Goal: Task Accomplishment & Management: Manage account settings

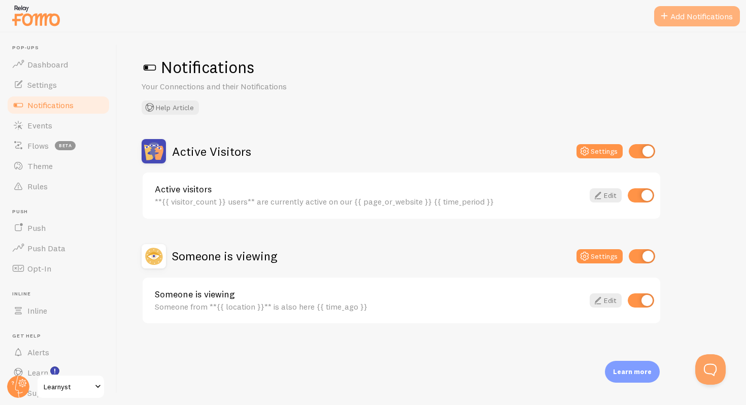
click at [690, 21] on button "Add Notifications" at bounding box center [697, 16] width 86 height 20
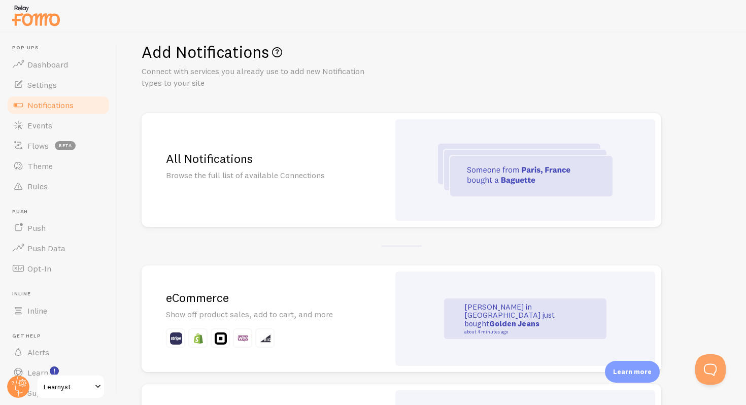
scroll to position [15, 0]
click at [349, 145] on div "All Notifications Browse the full list of available Connections" at bounding box center [266, 170] width 248 height 114
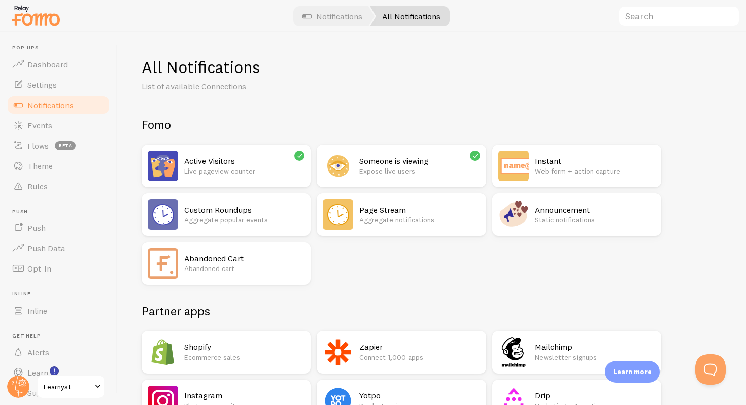
click at [546, 161] on h2 "Instant" at bounding box center [595, 161] width 120 height 11
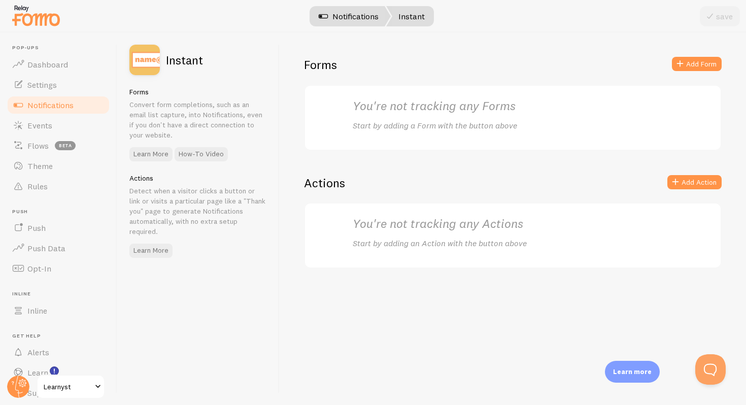
click at [322, 17] on span at bounding box center [323, 16] width 12 height 12
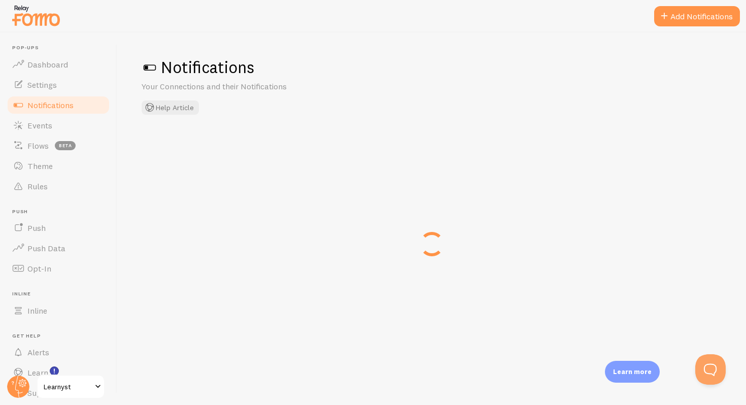
checkbox input "false"
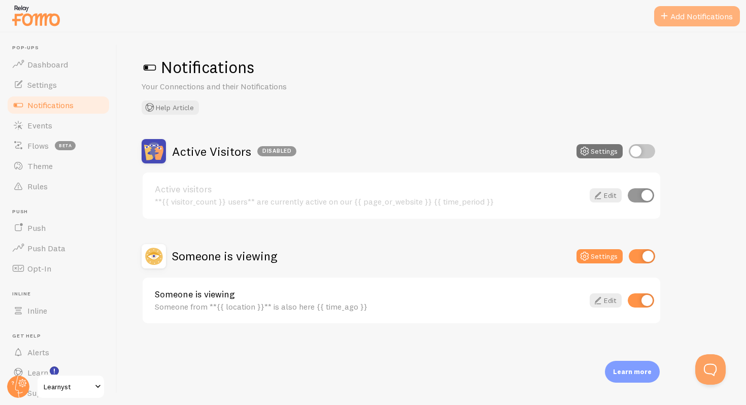
click at [671, 22] on button "Add Notifications" at bounding box center [697, 16] width 86 height 20
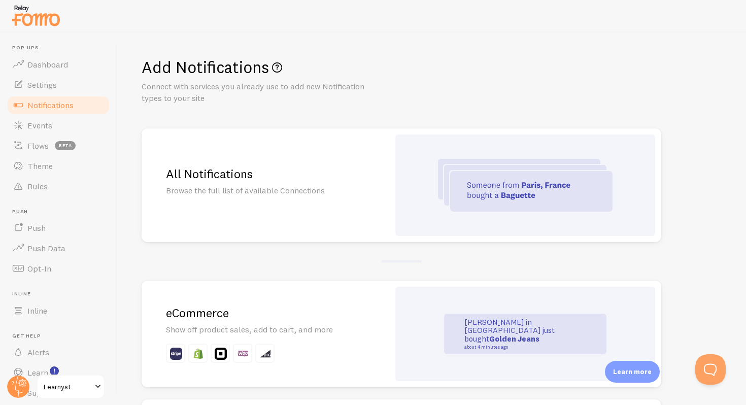
scroll to position [19, 0]
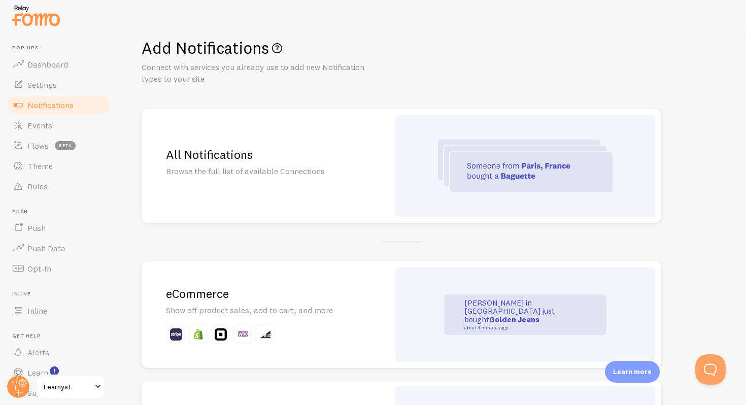
click at [443, 179] on img at bounding box center [525, 166] width 175 height 53
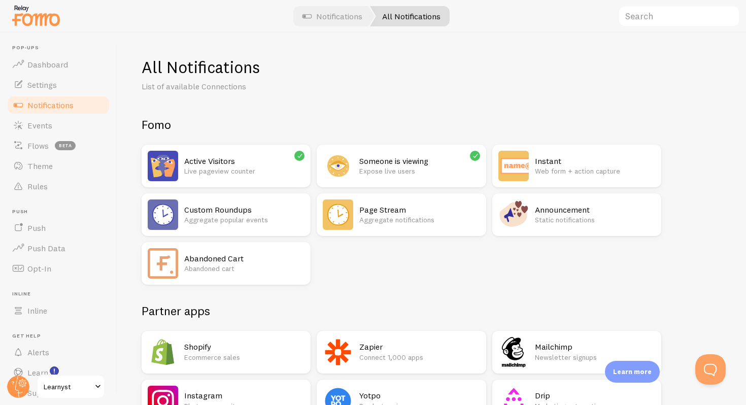
click at [434, 219] on p "Aggregate notifications" at bounding box center [419, 220] width 120 height 10
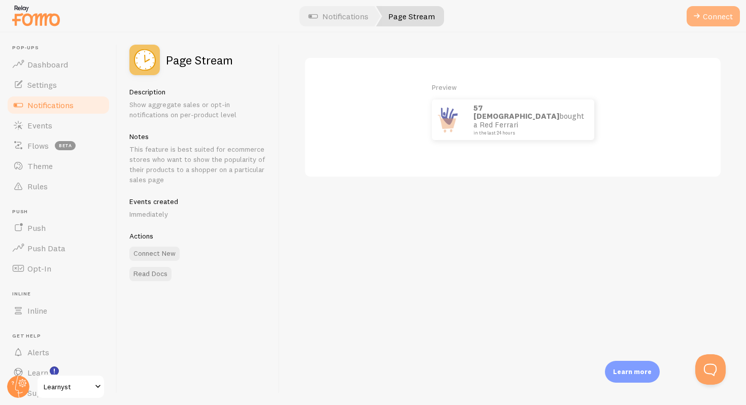
click at [717, 18] on button "Connect" at bounding box center [713, 16] width 53 height 20
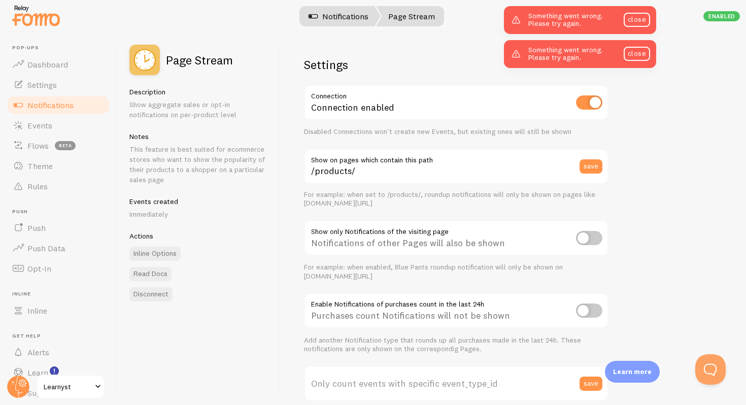
click at [347, 18] on link "Notifications" at bounding box center [338, 16] width 84 height 20
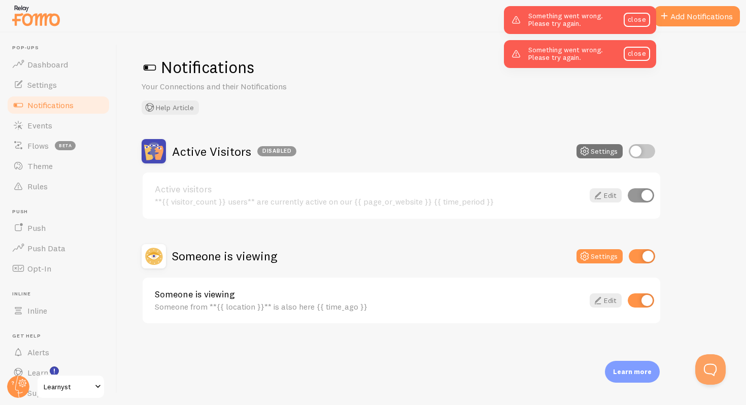
click at [643, 190] on input "checkbox" at bounding box center [641, 195] width 26 height 14
click at [637, 195] on input "checkbox" at bounding box center [641, 195] width 26 height 14
checkbox input "true"
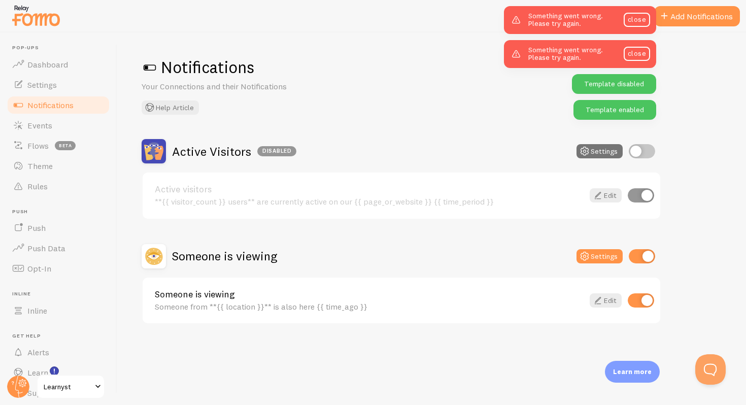
click at [640, 148] on input "checkbox" at bounding box center [642, 151] width 26 height 14
checkbox input "true"
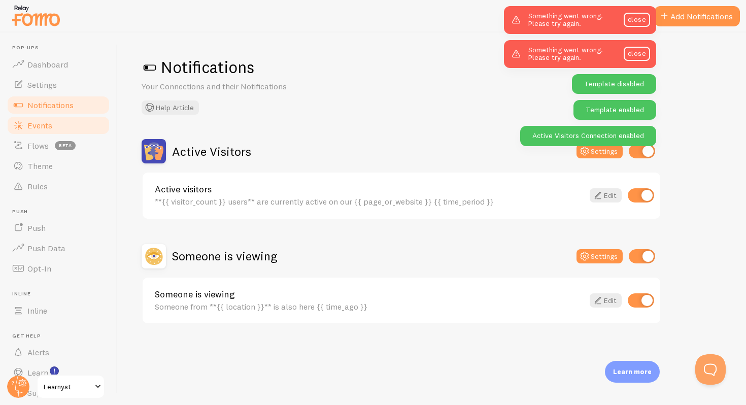
click at [81, 130] on link "Events" at bounding box center [58, 125] width 105 height 20
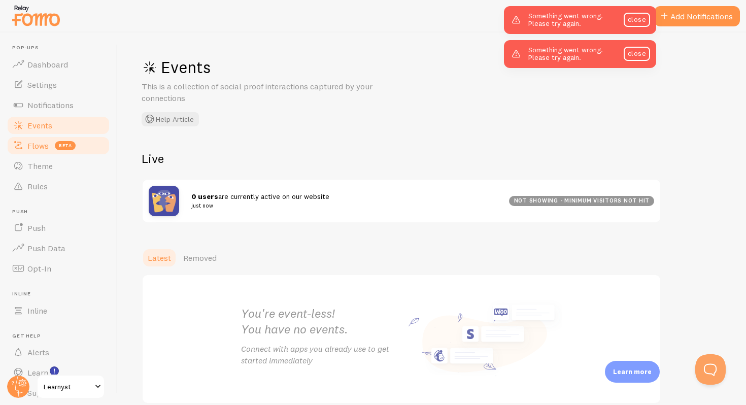
click at [73, 147] on span "beta" at bounding box center [65, 145] width 21 height 9
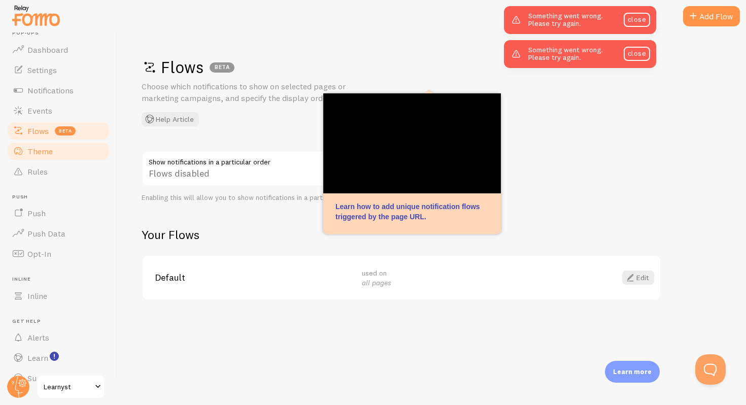
scroll to position [15, 0]
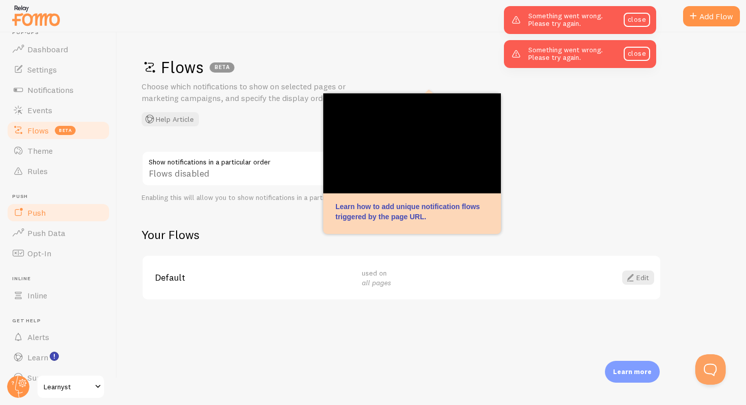
click at [66, 207] on link "Push" at bounding box center [58, 212] width 105 height 20
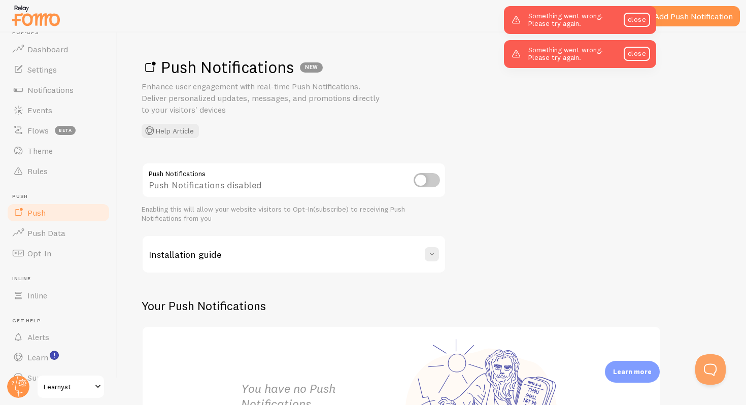
scroll to position [91, 0]
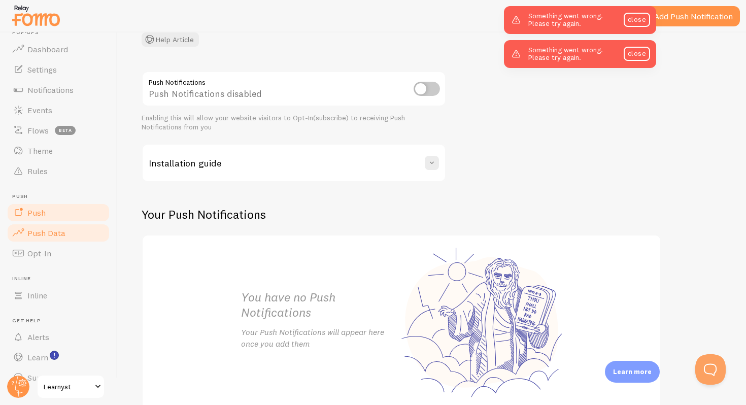
click at [60, 234] on span "Push Data" at bounding box center [46, 233] width 38 height 10
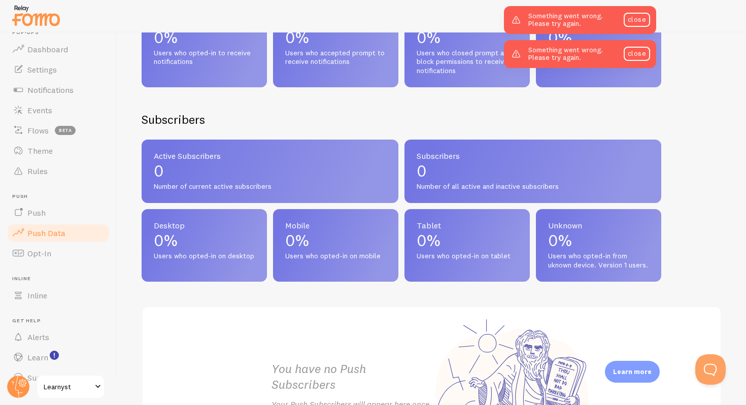
scroll to position [462, 0]
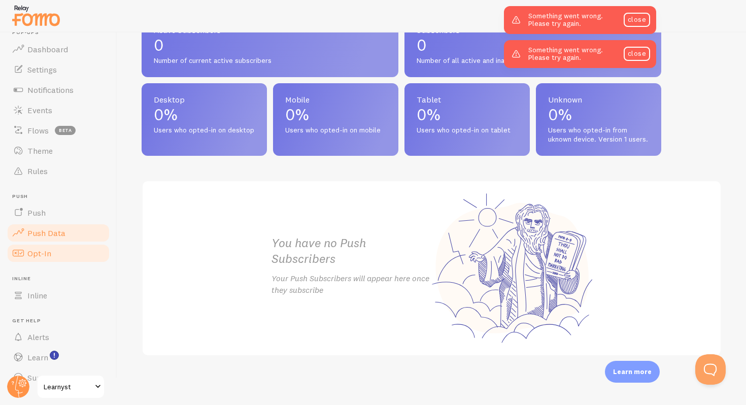
click at [64, 256] on link "Opt-In" at bounding box center [58, 253] width 105 height 20
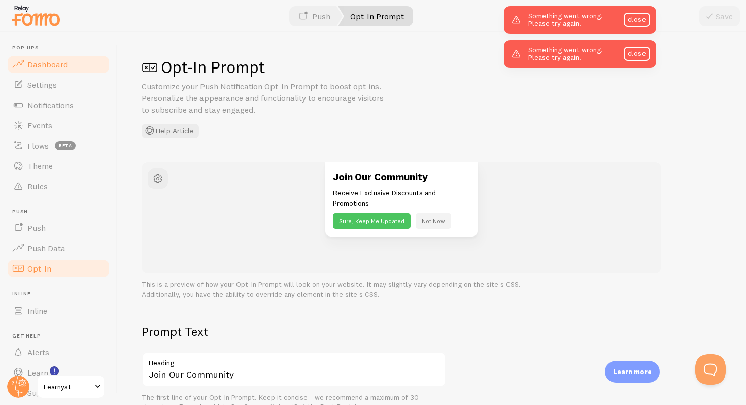
click at [53, 57] on link "Dashboard" at bounding box center [58, 64] width 105 height 20
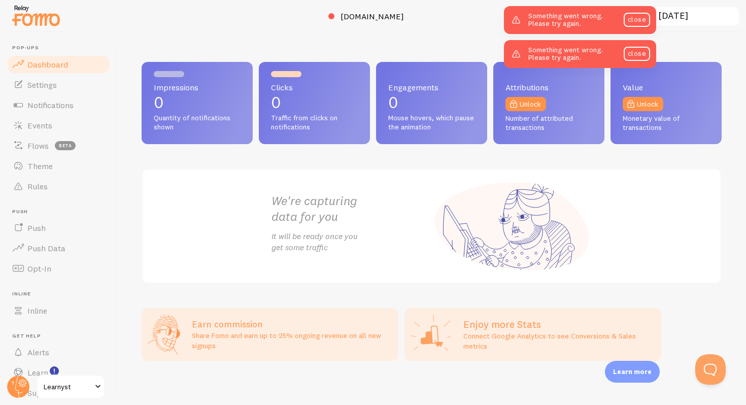
scroll to position [12, 0]
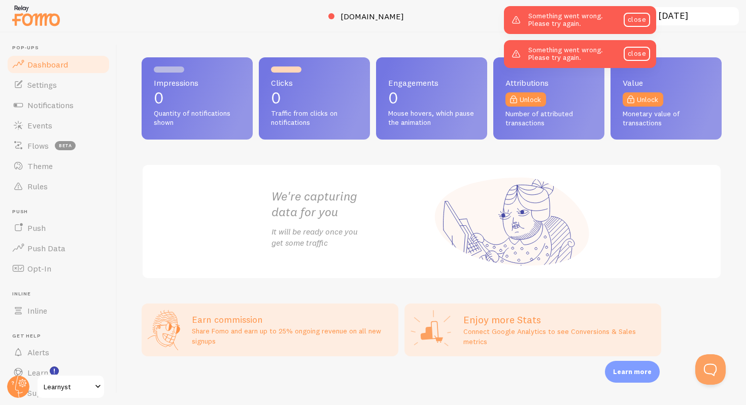
click at [529, 338] on p "Connect Google Analytics to see Conversions & Sales metrics" at bounding box center [559, 336] width 192 height 20
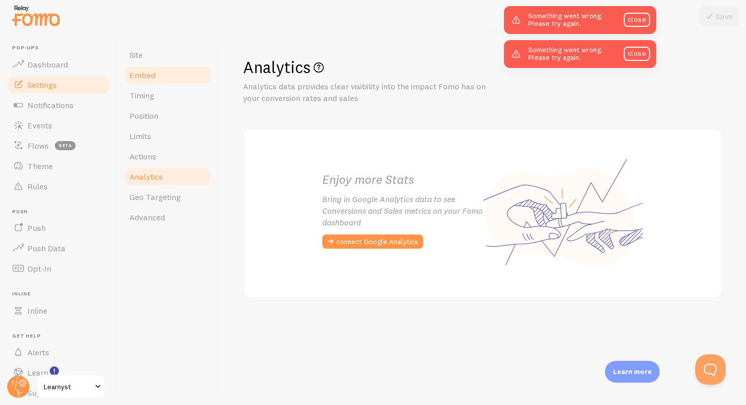
click at [142, 70] on link "Embed" at bounding box center [167, 75] width 89 height 20
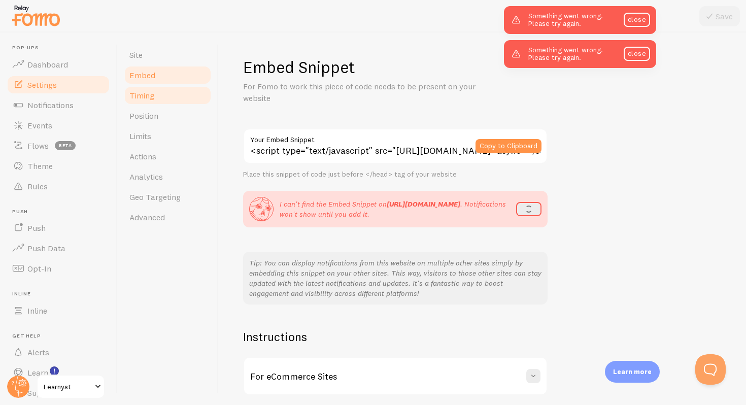
click at [156, 99] on link "Timing" at bounding box center [167, 95] width 89 height 20
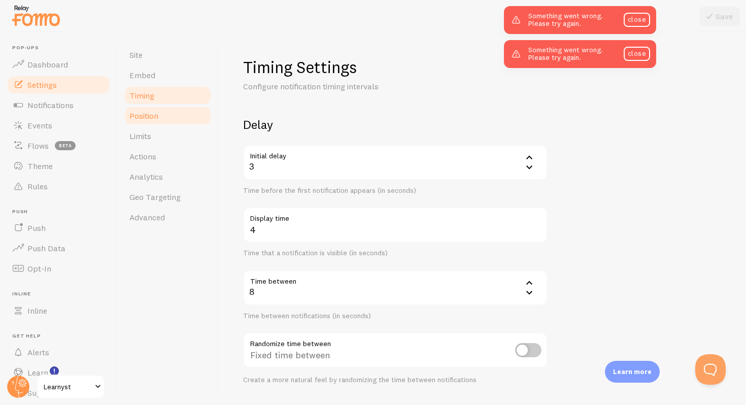
click at [158, 116] on span "Position" at bounding box center [143, 116] width 29 height 10
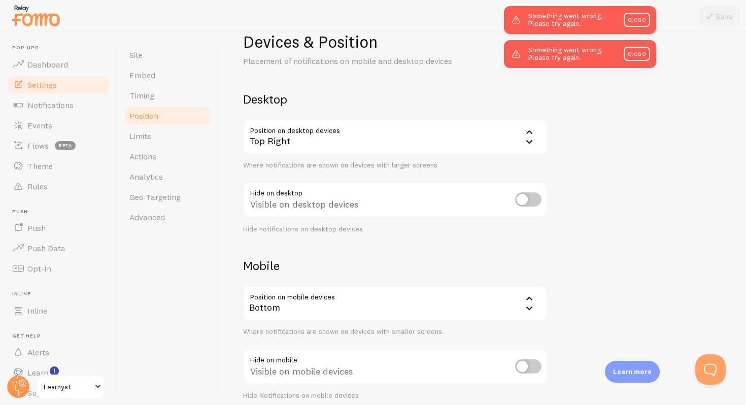
scroll to position [69, 0]
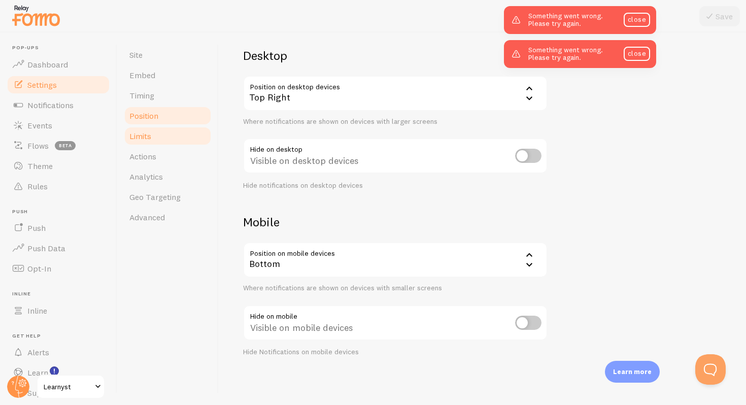
click at [157, 139] on link "Limits" at bounding box center [167, 136] width 89 height 20
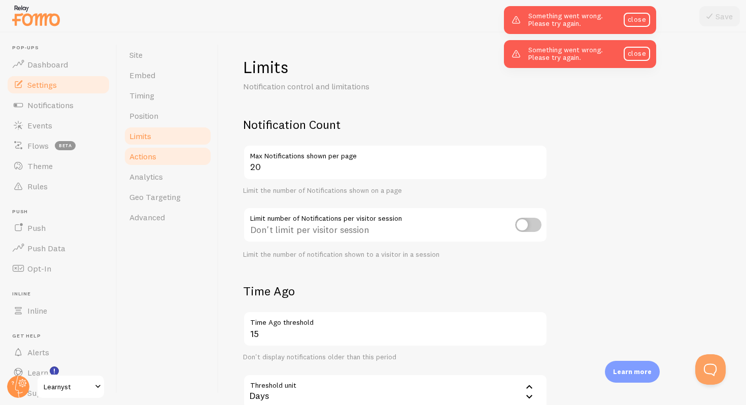
click at [154, 154] on span "Actions" at bounding box center [142, 156] width 27 height 10
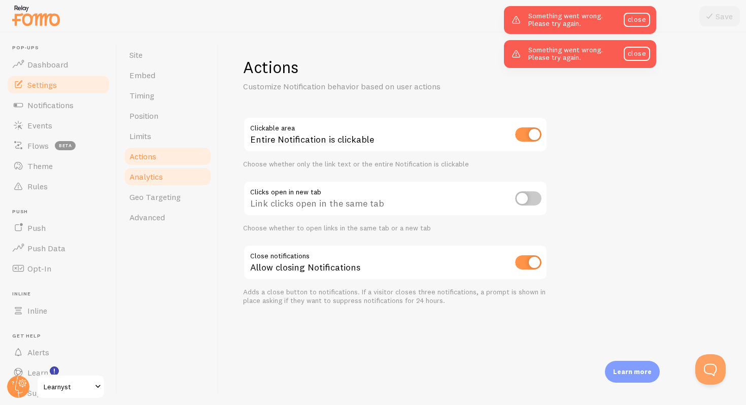
click at [154, 184] on link "Analytics" at bounding box center [167, 176] width 89 height 20
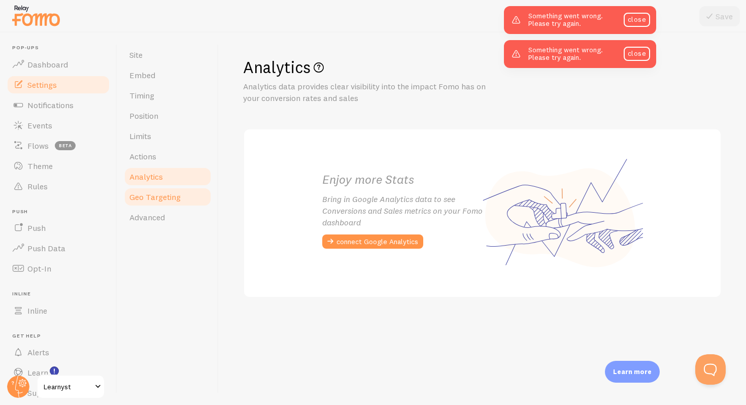
click at [158, 205] on link "Geo Targeting" at bounding box center [167, 197] width 89 height 20
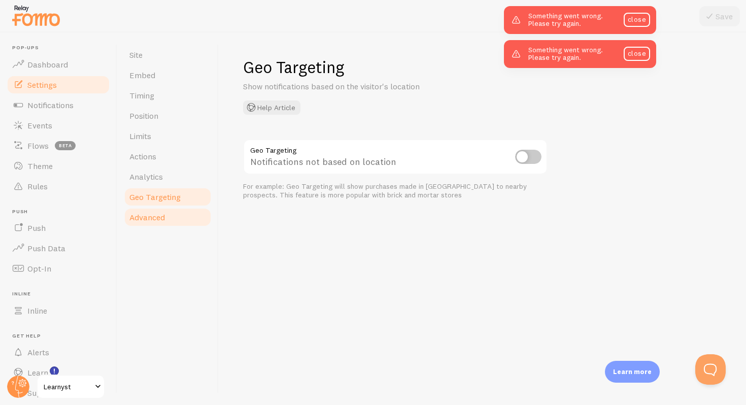
click at [157, 220] on span "Advanced" at bounding box center [147, 217] width 36 height 10
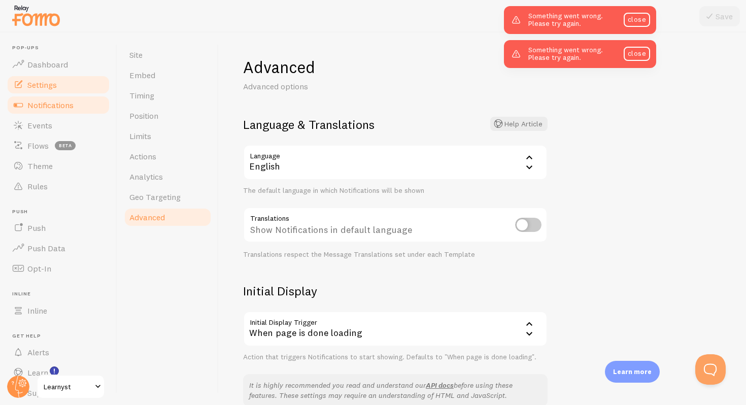
click at [44, 101] on span "Notifications" at bounding box center [50, 105] width 46 height 10
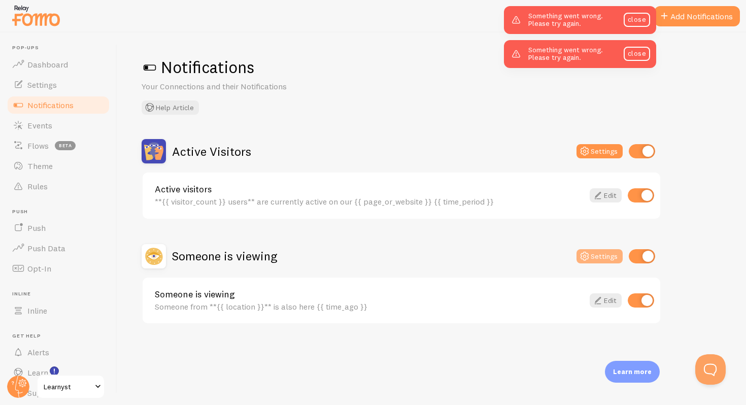
click at [604, 260] on button "Settings" at bounding box center [599, 256] width 46 height 14
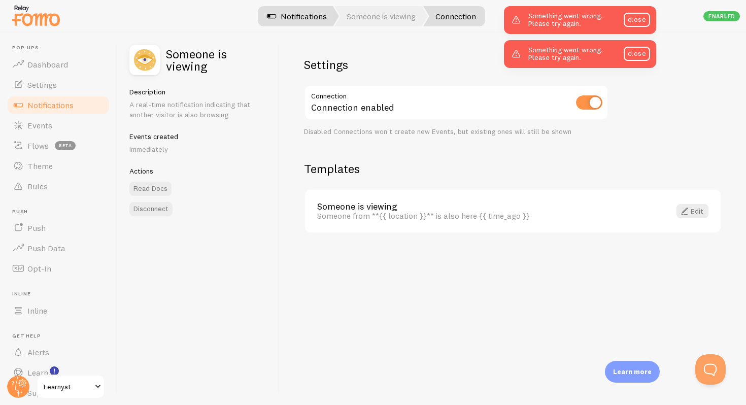
click at [300, 16] on link "Notifications" at bounding box center [297, 16] width 84 height 20
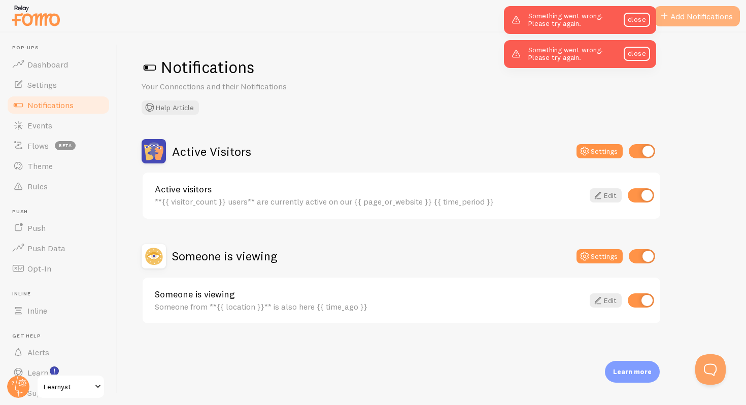
click at [716, 15] on button "Add Notifications" at bounding box center [697, 16] width 86 height 20
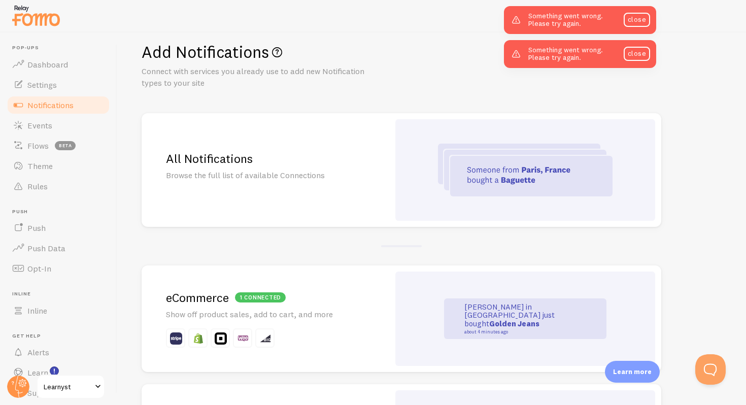
scroll to position [77, 0]
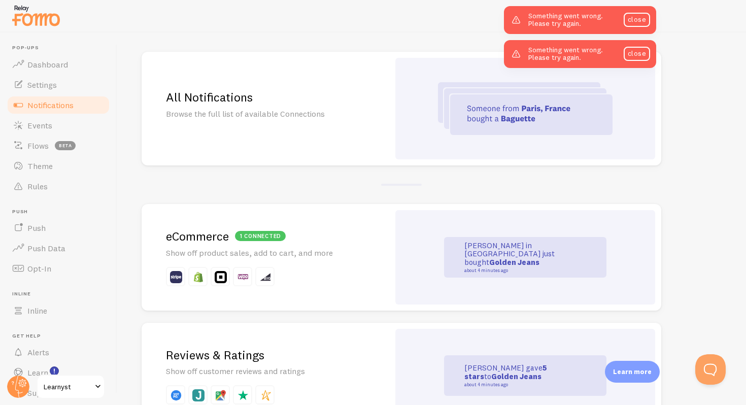
click at [342, 125] on div "All Notifications Browse the full list of available Connections" at bounding box center [266, 109] width 248 height 114
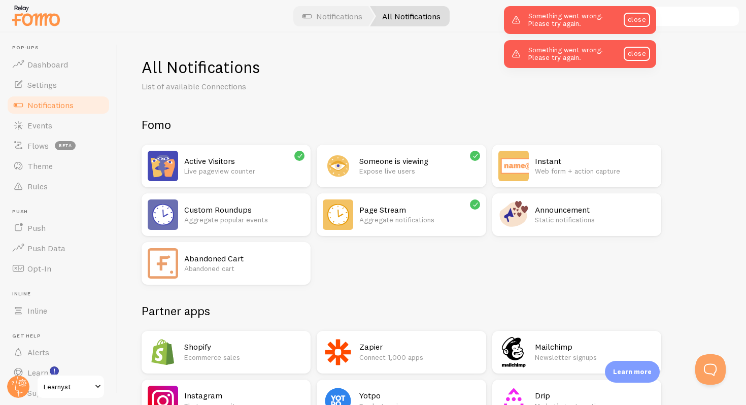
click at [550, 222] on p "Static notifications" at bounding box center [595, 220] width 120 height 10
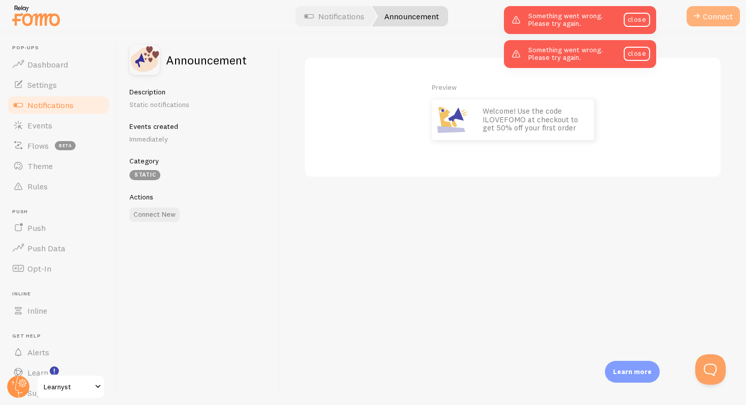
click at [696, 19] on span at bounding box center [697, 16] width 12 height 12
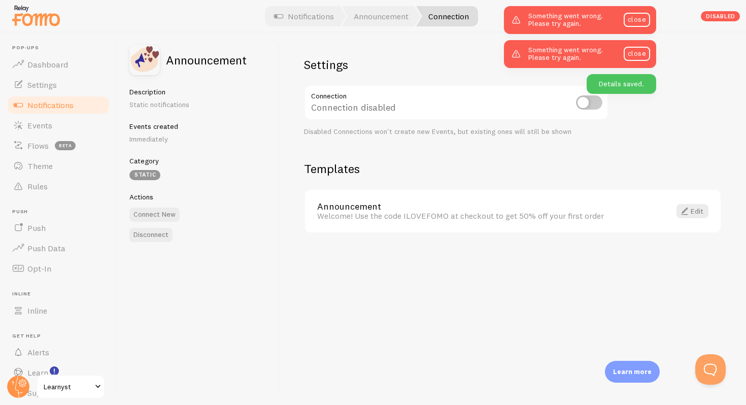
click at [585, 102] on input "checkbox" at bounding box center [589, 102] width 26 height 14
checkbox input "true"
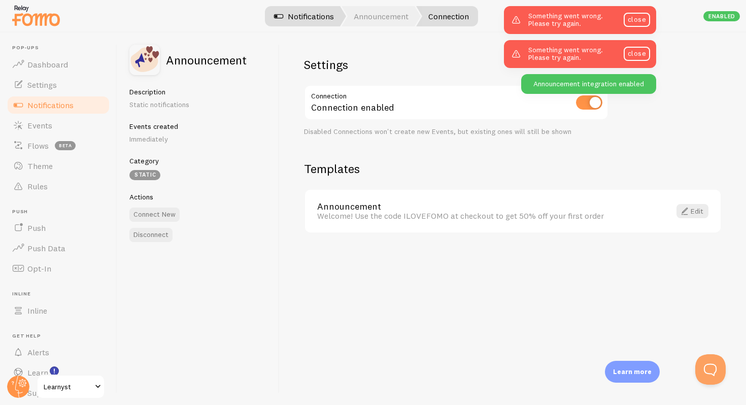
click at [279, 12] on span at bounding box center [279, 16] width 12 height 12
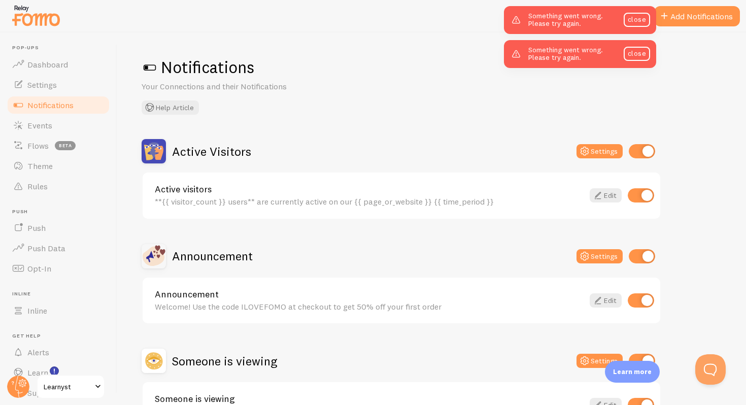
scroll to position [73, 0]
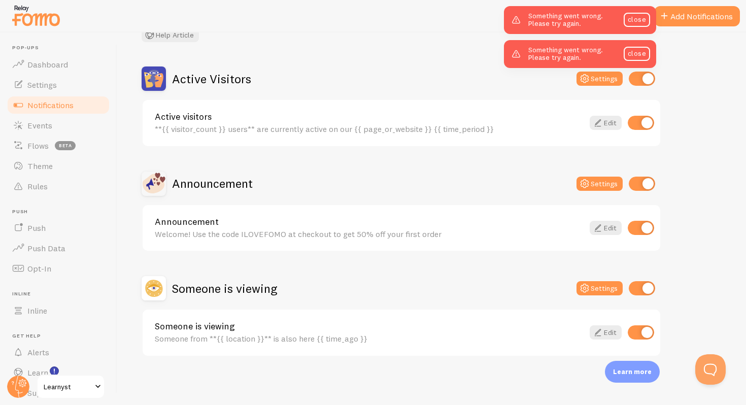
click at [641, 292] on input "checkbox" at bounding box center [642, 288] width 26 height 14
checkbox input "false"
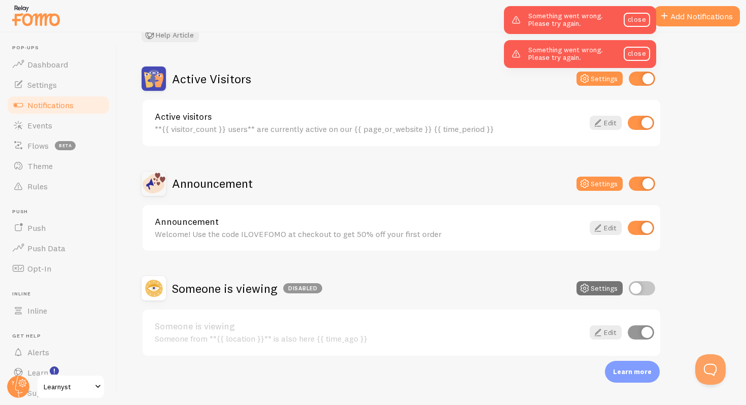
click at [637, 186] on input "checkbox" at bounding box center [642, 184] width 26 height 14
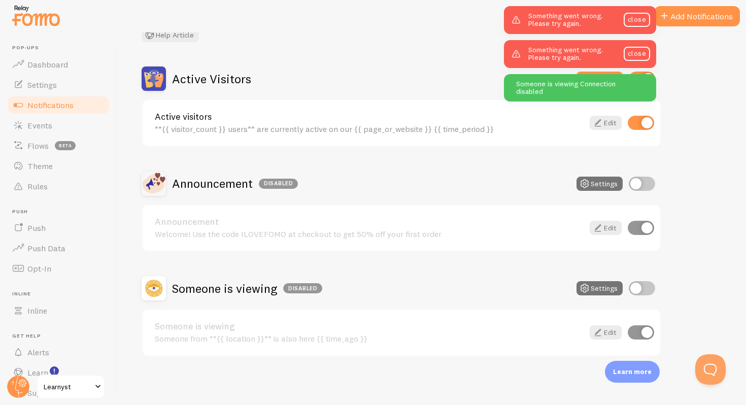
click at [632, 180] on input "checkbox" at bounding box center [642, 184] width 26 height 14
checkbox input "true"
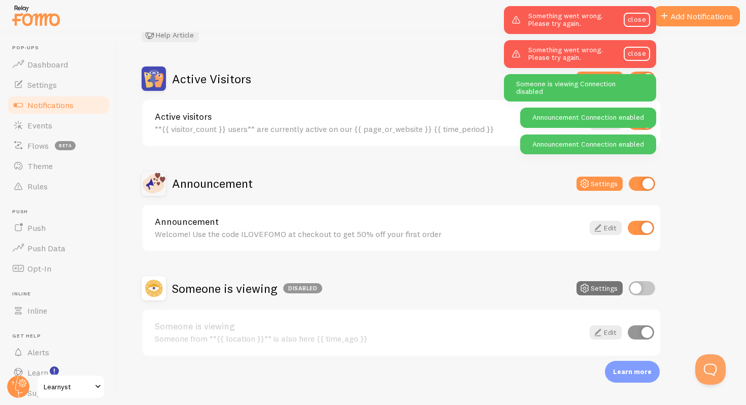
click at [633, 294] on input "checkbox" at bounding box center [642, 288] width 26 height 14
checkbox input "true"
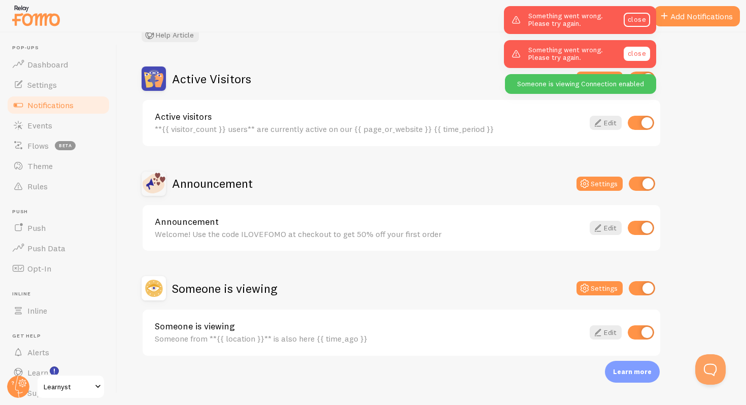
click at [637, 47] on link "close" at bounding box center [637, 54] width 26 height 14
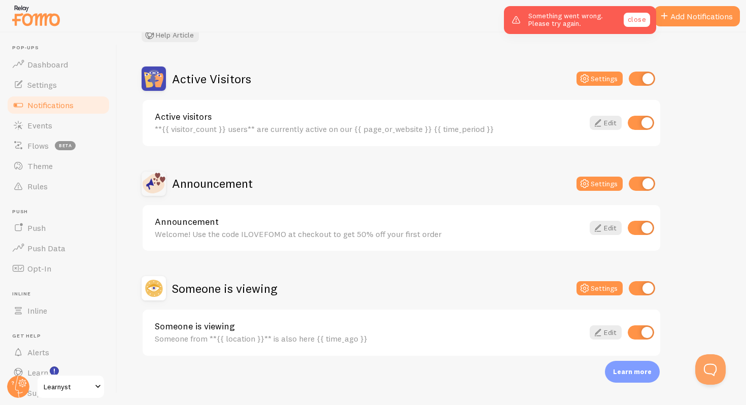
click at [637, 18] on link "close" at bounding box center [637, 20] width 26 height 14
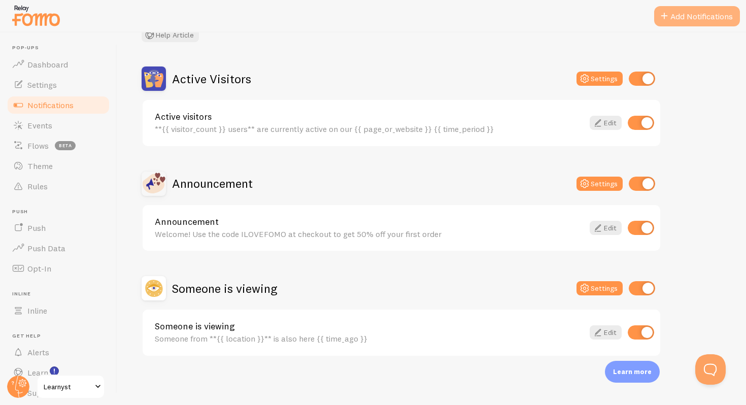
click at [677, 20] on button "Add Notifications" at bounding box center [697, 16] width 86 height 20
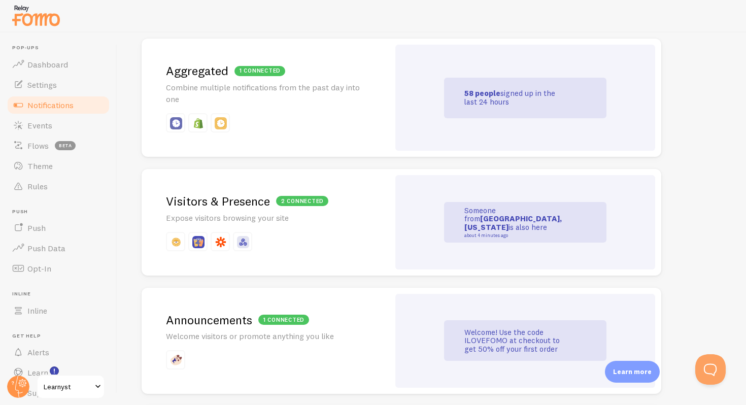
scroll to position [478, 0]
click at [358, 232] on div "2 connected Visitors & Presence Expose visitors browsing your site" at bounding box center [266, 223] width 248 height 107
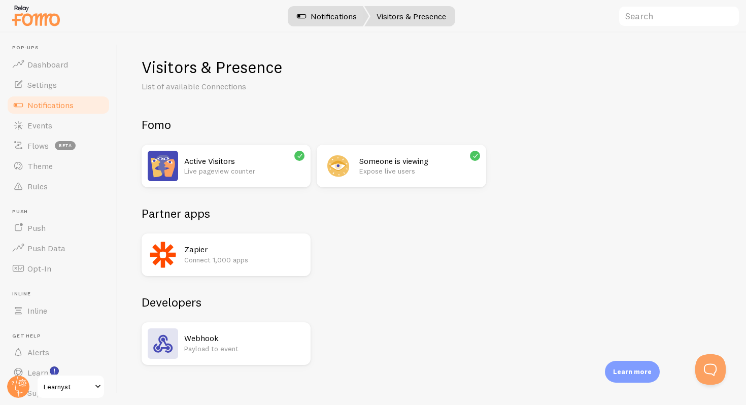
click at [331, 13] on link "Notifications" at bounding box center [327, 16] width 84 height 20
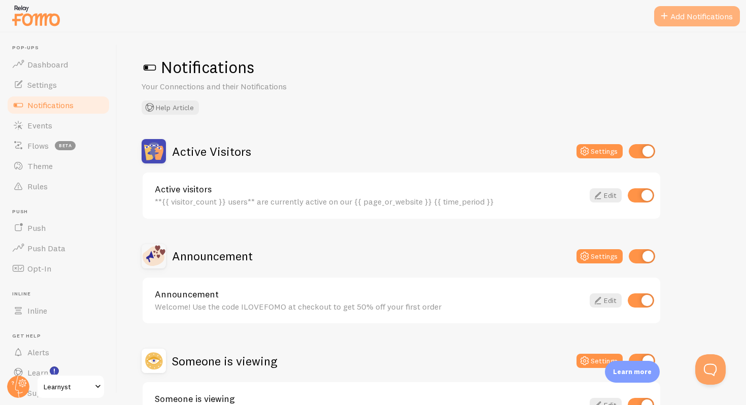
click at [695, 19] on button "Add Notifications" at bounding box center [697, 16] width 86 height 20
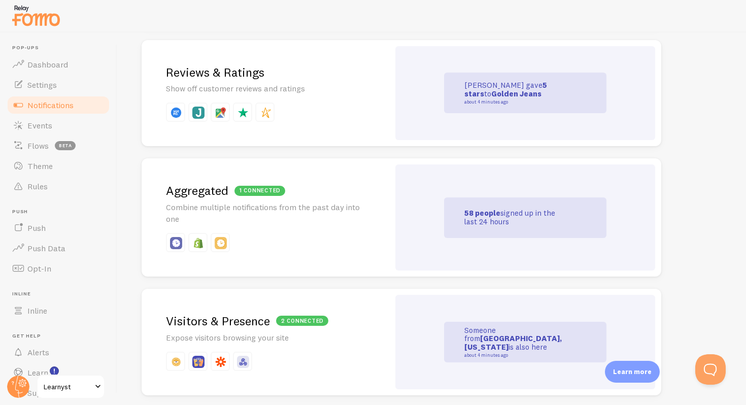
scroll to position [360, 0]
click at [411, 223] on div "58 people signed up in the last 24 hours" at bounding box center [525, 217] width 260 height 106
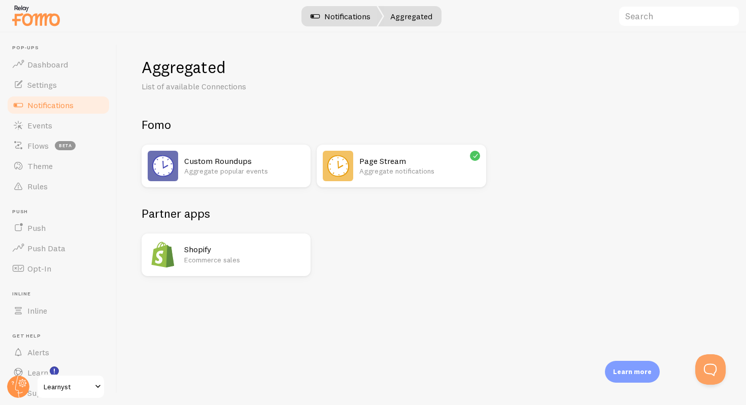
click at [350, 22] on link "Notifications" at bounding box center [340, 16] width 84 height 20
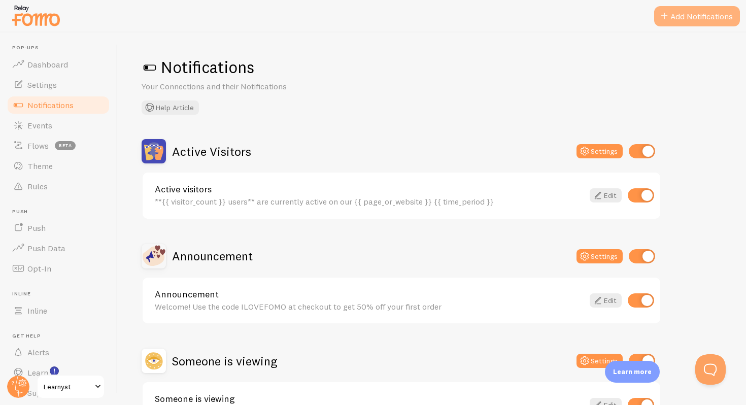
click at [677, 24] on button "Add Notifications" at bounding box center [697, 16] width 86 height 20
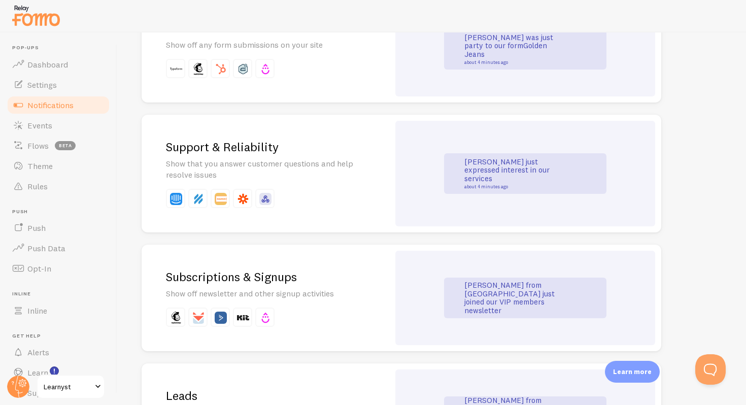
scroll to position [1009, 0]
click at [341, 169] on p "Show that you answer customer questions and help resolve issues" at bounding box center [265, 167] width 199 height 23
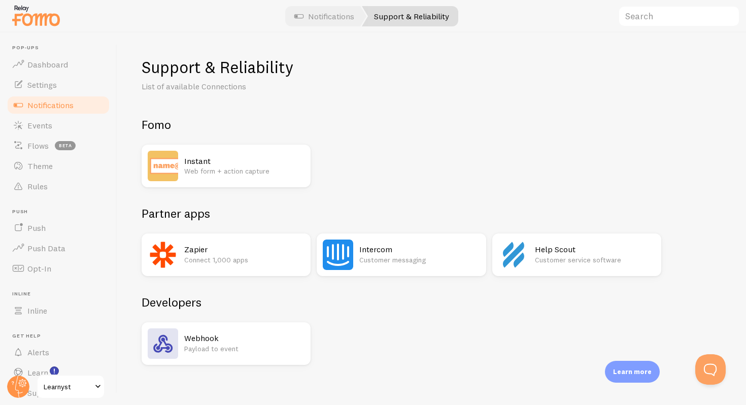
scroll to position [8, 0]
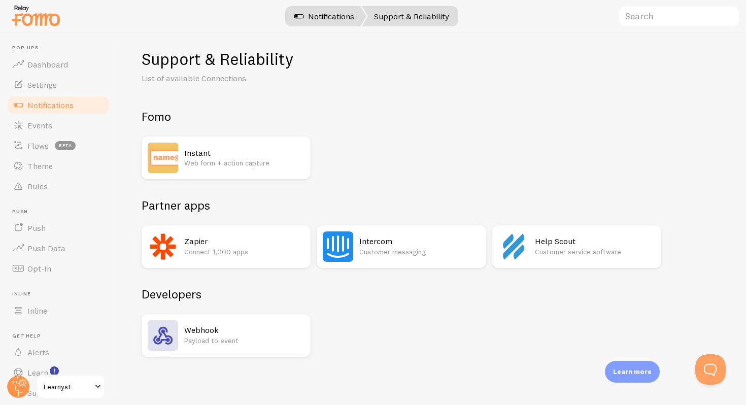
click at [346, 17] on link "Notifications" at bounding box center [324, 16] width 84 height 20
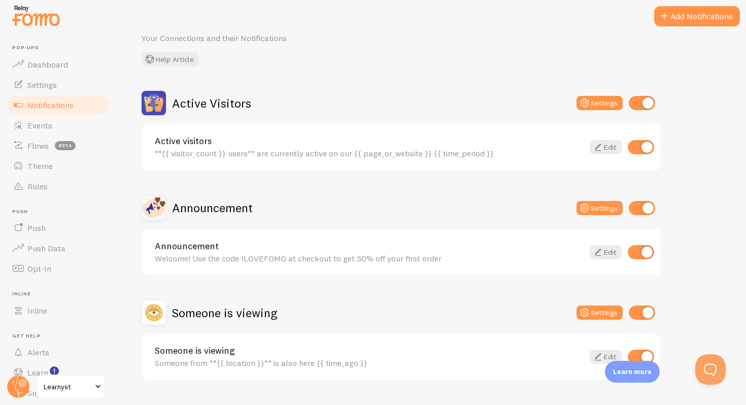
scroll to position [73, 0]
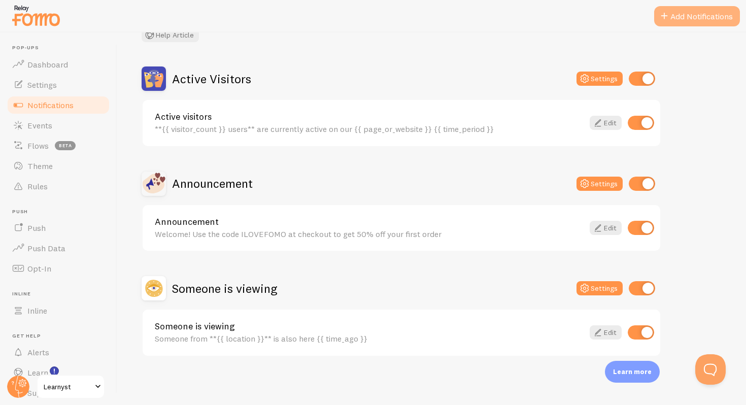
click at [697, 23] on button "Add Notifications" at bounding box center [697, 16] width 86 height 20
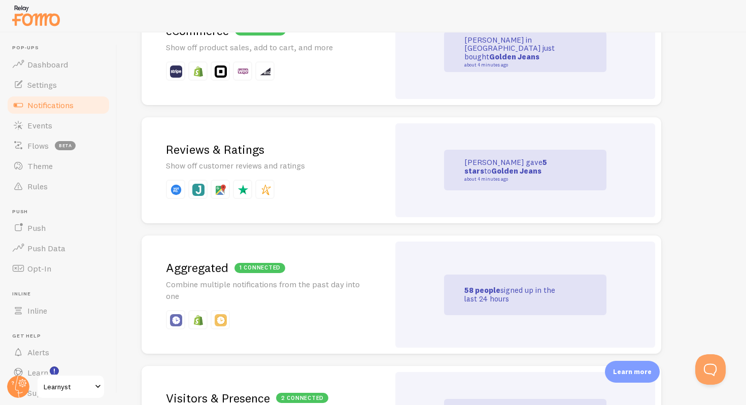
scroll to position [209, 0]
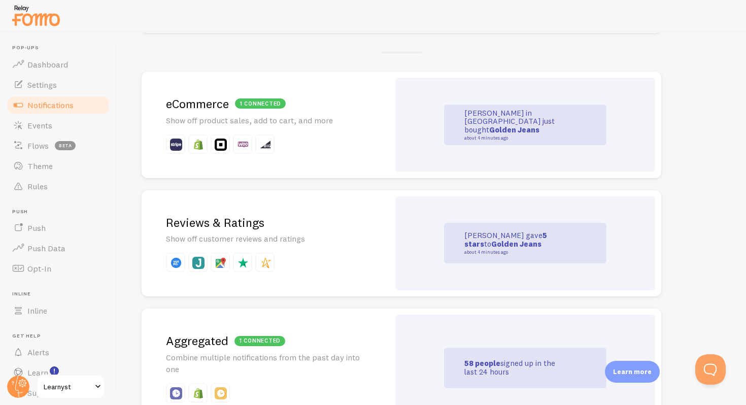
click at [358, 152] on p at bounding box center [265, 143] width 199 height 19
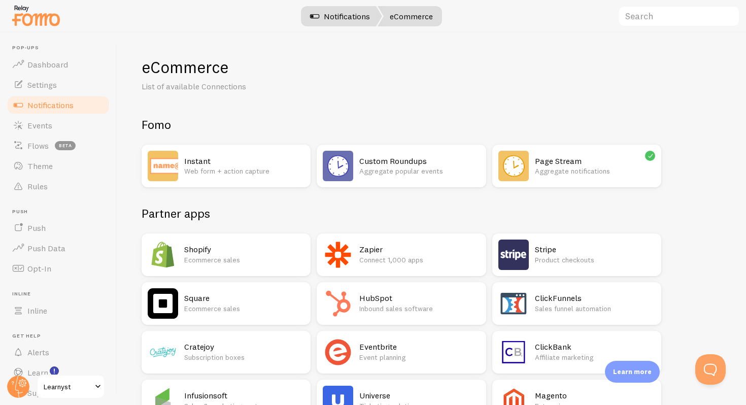
click at [351, 16] on link "Notifications" at bounding box center [340, 16] width 84 height 20
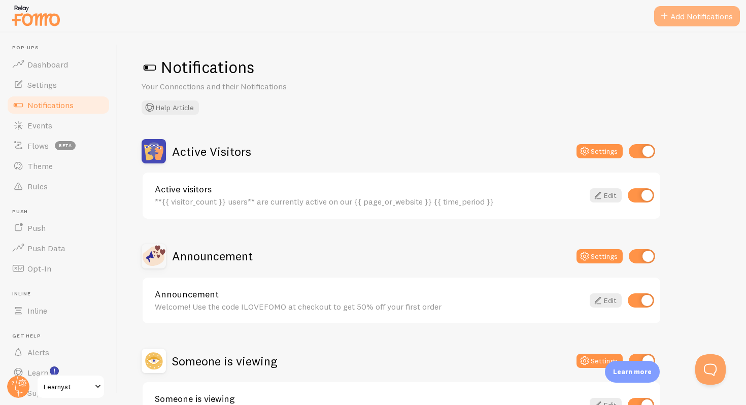
click at [687, 19] on button "Add Notifications" at bounding box center [697, 16] width 86 height 20
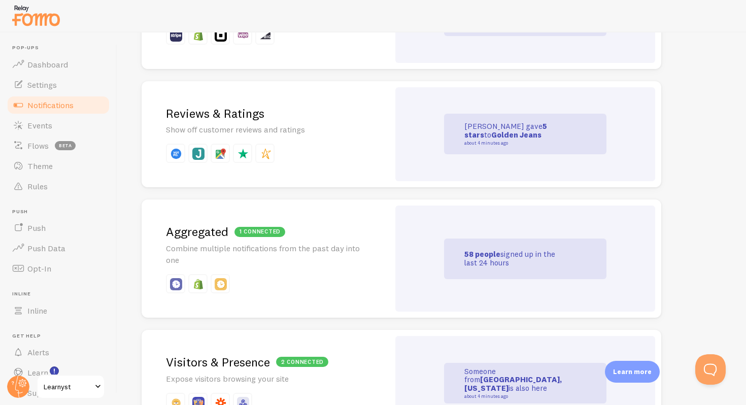
scroll to position [349, 0]
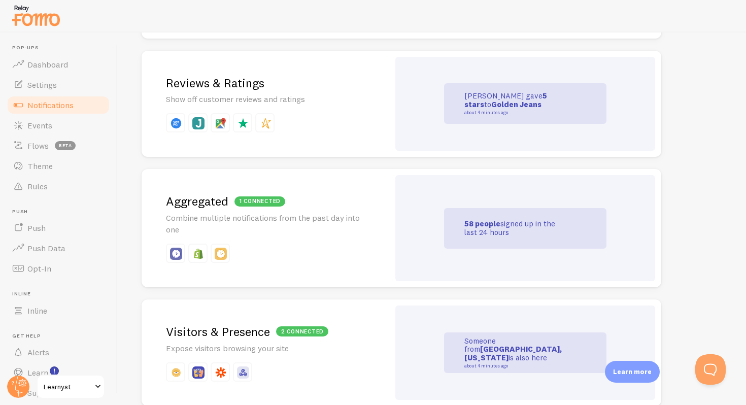
click at [300, 255] on p at bounding box center [265, 253] width 199 height 19
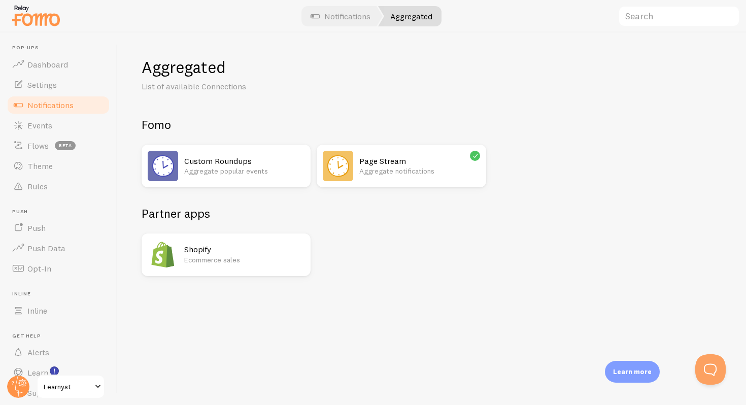
click at [250, 167] on p "Aggregate popular events" at bounding box center [244, 171] width 120 height 10
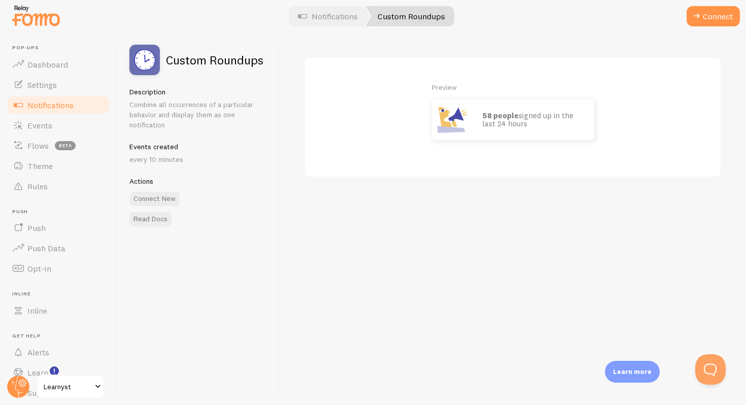
click at [729, 3] on div at bounding box center [373, 16] width 746 height 32
click at [724, 7] on button "Connect" at bounding box center [713, 16] width 53 height 20
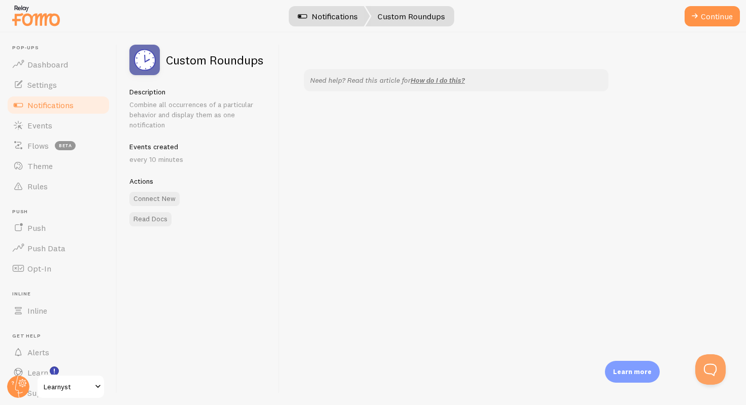
click at [322, 10] on link "Notifications" at bounding box center [328, 16] width 84 height 20
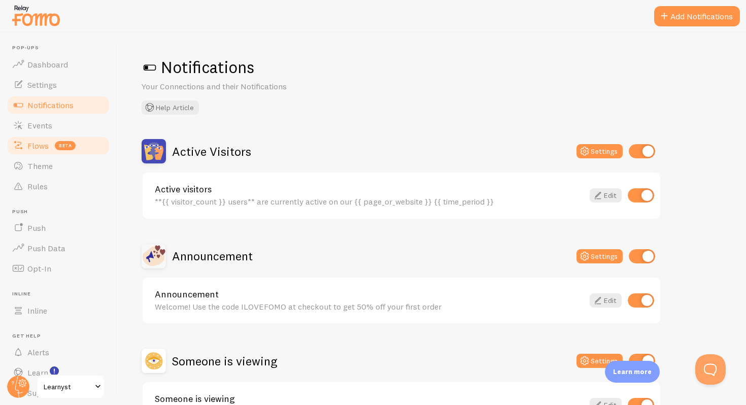
click at [69, 147] on span "beta" at bounding box center [65, 145] width 21 height 9
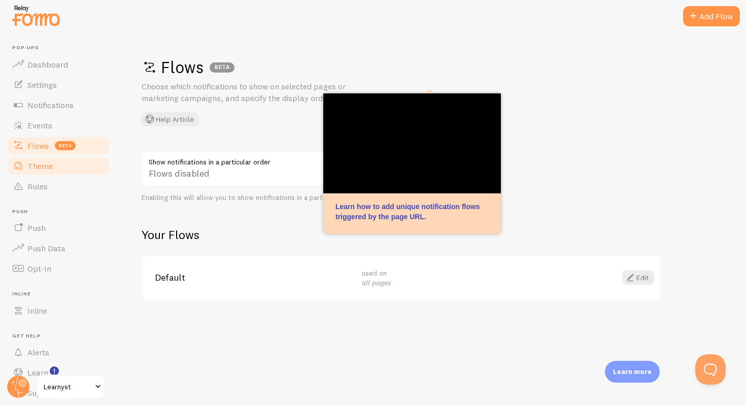
click at [40, 165] on span "Theme" at bounding box center [39, 166] width 25 height 10
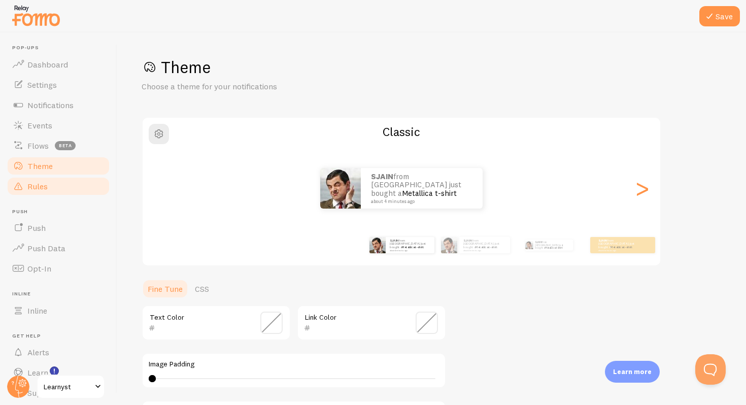
click at [46, 185] on span "Rules" at bounding box center [37, 186] width 20 height 10
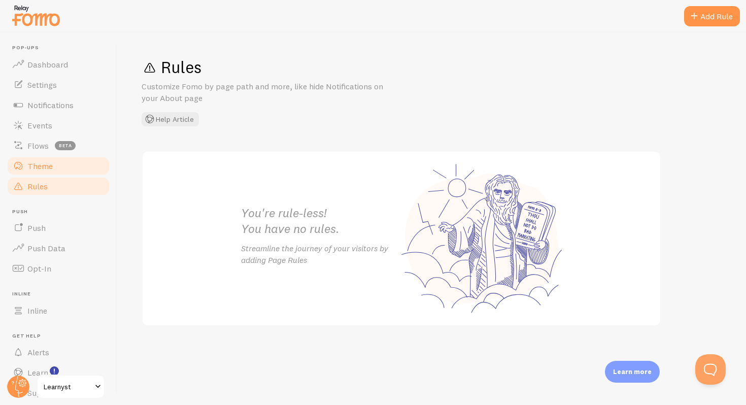
click at [39, 173] on link "Theme" at bounding box center [58, 166] width 105 height 20
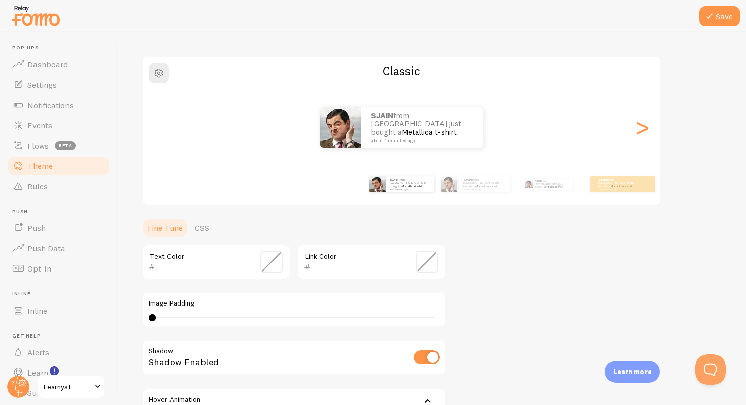
scroll to position [76, 0]
